Goal: Entertainment & Leisure: Consume media (video, audio)

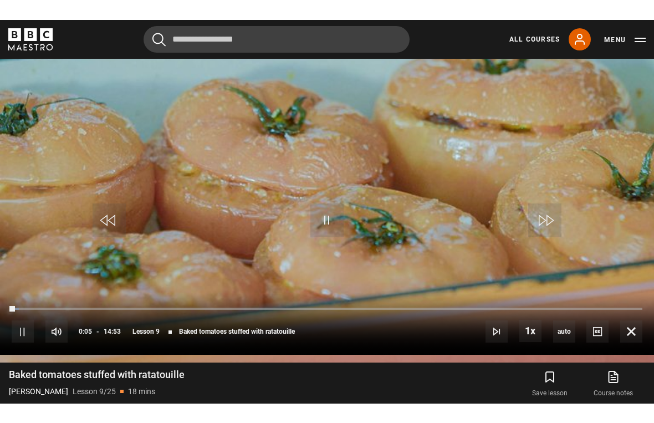
scroll to position [13, 0]
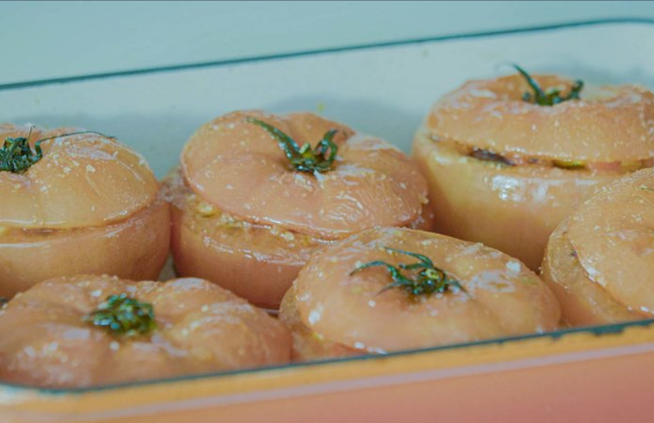
click at [266, 257] on video-js "Video Player is loading. Play Lesson Baked tomatoes stuffed with ratatouille  1…" at bounding box center [327, 211] width 654 height 423
click at [300, 228] on video-js "Video Player is loading. Play Lesson Baked tomatoes stuffed with ratatouille  1…" at bounding box center [327, 211] width 654 height 423
click at [303, 232] on video-js "Video Player is loading. Play Lesson Baked tomatoes stuffed with ratatouille  1…" at bounding box center [327, 211] width 654 height 423
click at [590, 240] on video-js "Video Player is loading. Play Lesson Baked tomatoes stuffed with ratatouille  1…" at bounding box center [327, 211] width 654 height 423
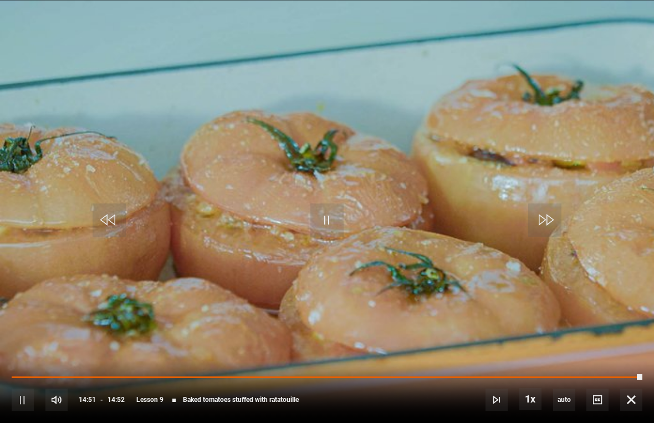
click at [642, 383] on span "Video Player" at bounding box center [631, 399] width 22 height 22
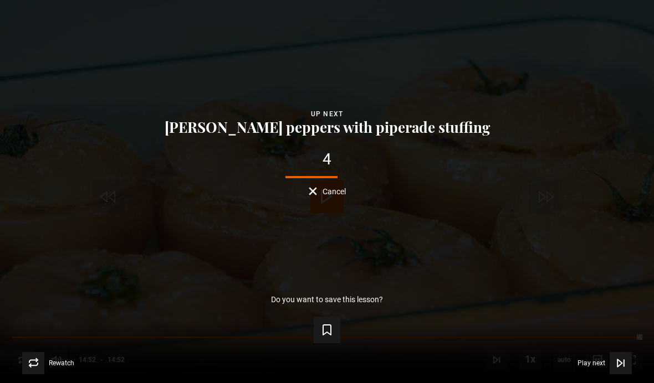
scroll to position [970, 0]
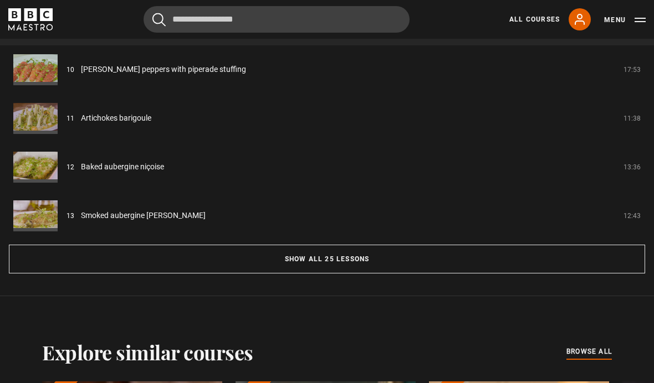
scroll to position [1016, 0]
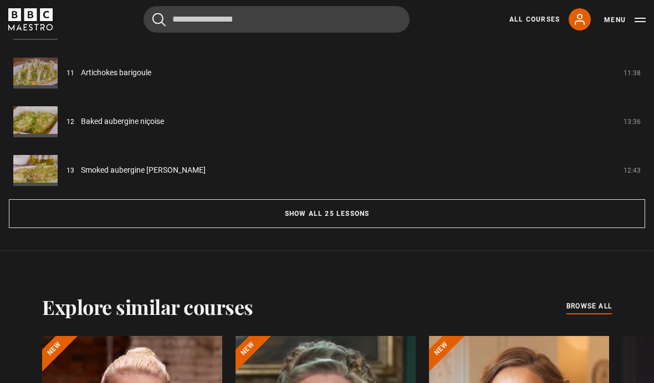
click at [298, 228] on button "Show all 25 lessons" at bounding box center [327, 213] width 636 height 29
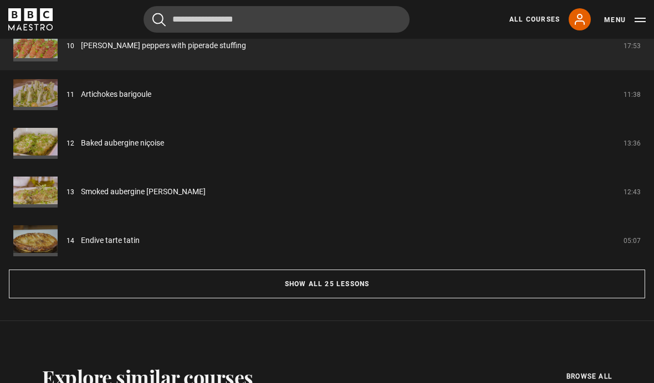
scroll to position [956, 0]
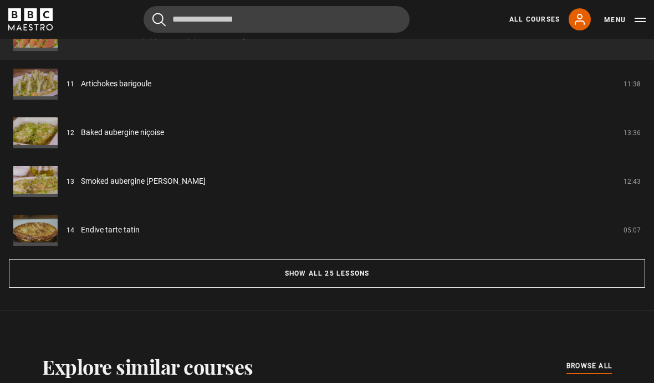
click at [456, 288] on button "Show all 25 lessons" at bounding box center [327, 273] width 636 height 29
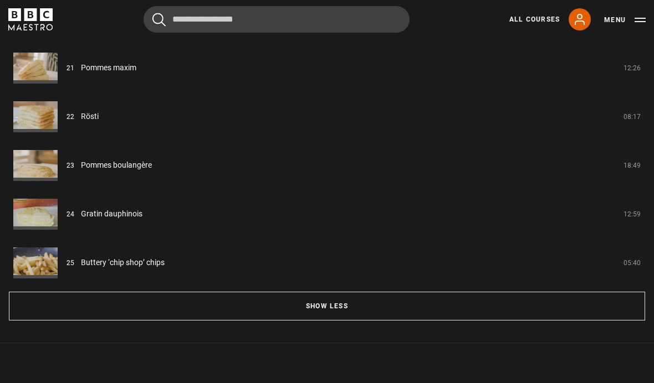
scroll to position [1992, 0]
